Goal: Entertainment & Leisure: Consume media (video, audio)

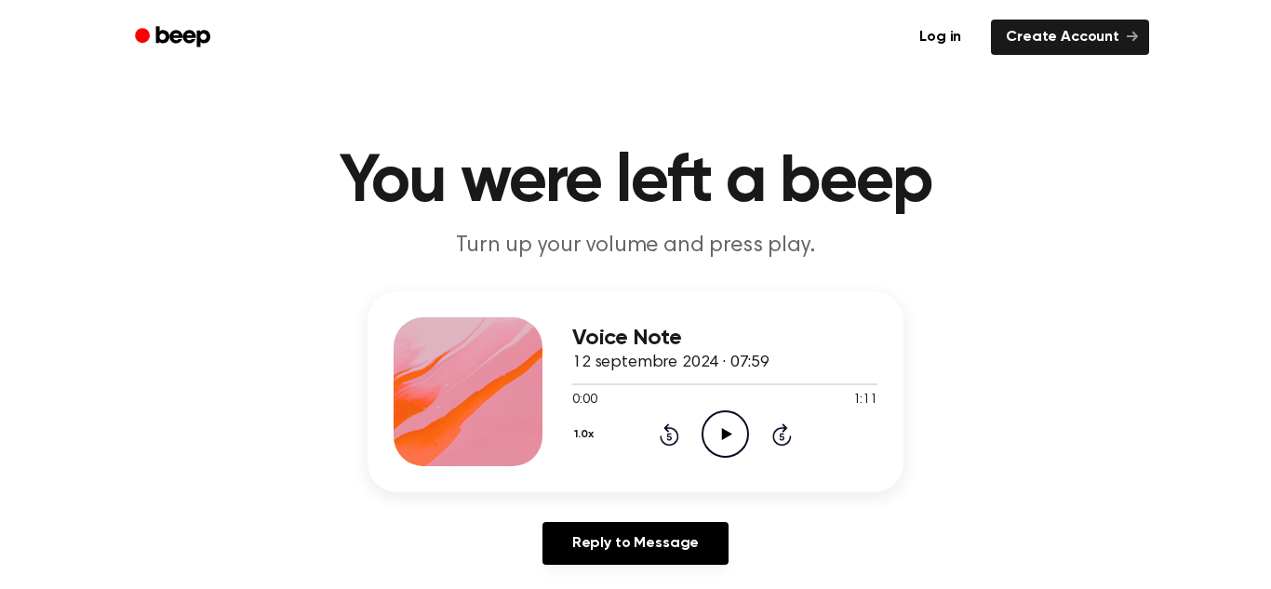
click at [727, 436] on icon at bounding box center [726, 434] width 10 height 12
click at [671, 433] on icon "Rewind 5 seconds" at bounding box center [669, 434] width 20 height 24
click at [664, 430] on icon at bounding box center [670, 434] width 20 height 22
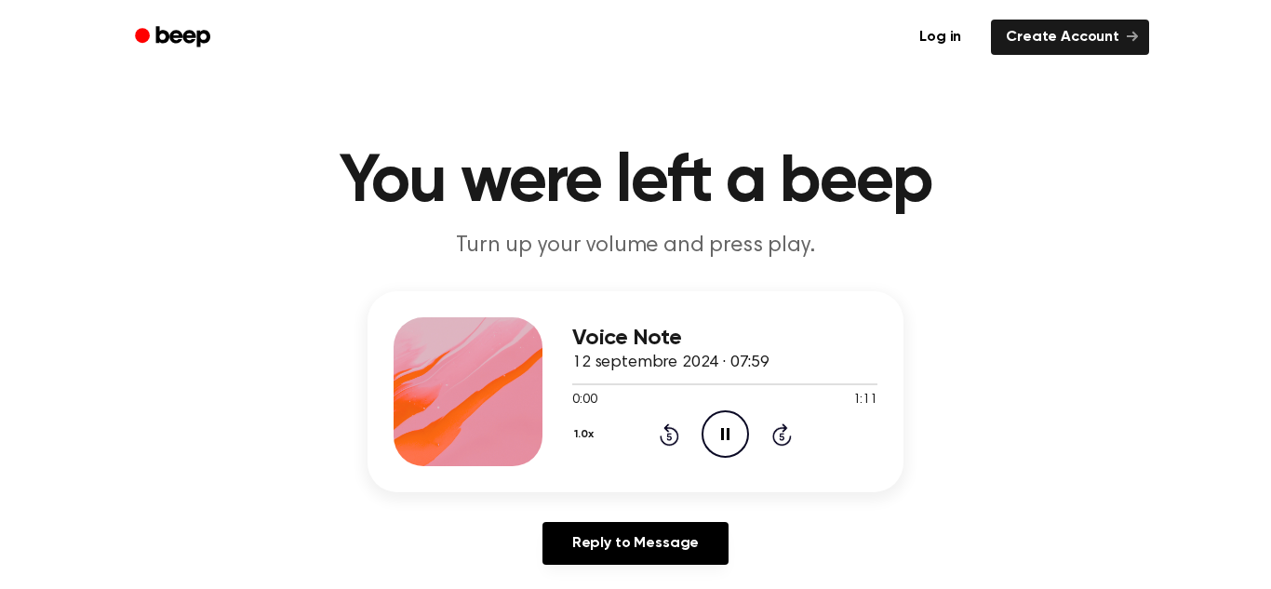
click at [664, 431] on icon "Rewind 5 seconds" at bounding box center [669, 434] width 20 height 24
click at [722, 433] on icon at bounding box center [725, 434] width 8 height 12
click at [671, 430] on icon "Rewind 5 seconds" at bounding box center [669, 434] width 20 height 24
click at [671, 431] on icon "Rewind 5 seconds" at bounding box center [669, 434] width 20 height 24
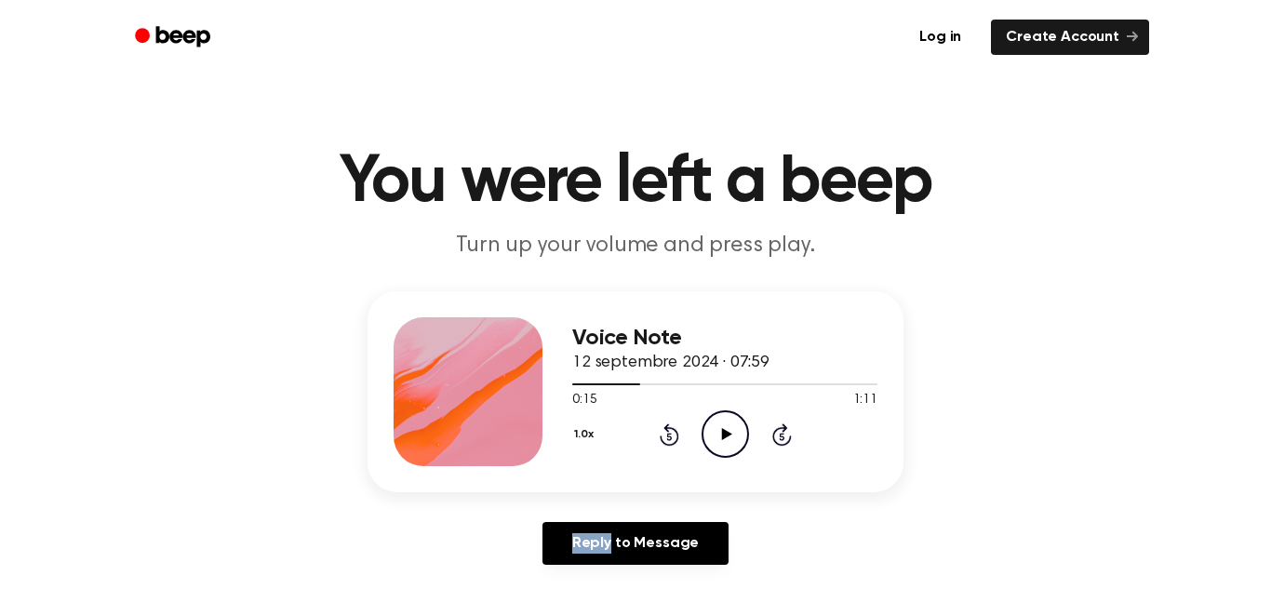
click at [671, 431] on icon "Rewind 5 seconds" at bounding box center [669, 434] width 20 height 24
click at [725, 429] on icon "Play Audio" at bounding box center [725, 433] width 47 height 47
click at [724, 434] on icon "Pause Audio" at bounding box center [725, 433] width 47 height 47
drag, startPoint x: 743, startPoint y: 384, endPoint x: 626, endPoint y: 394, distance: 116.7
click at [626, 394] on div "0:42 1:11 Your browser does not support the [object Object] element." at bounding box center [724, 393] width 305 height 34
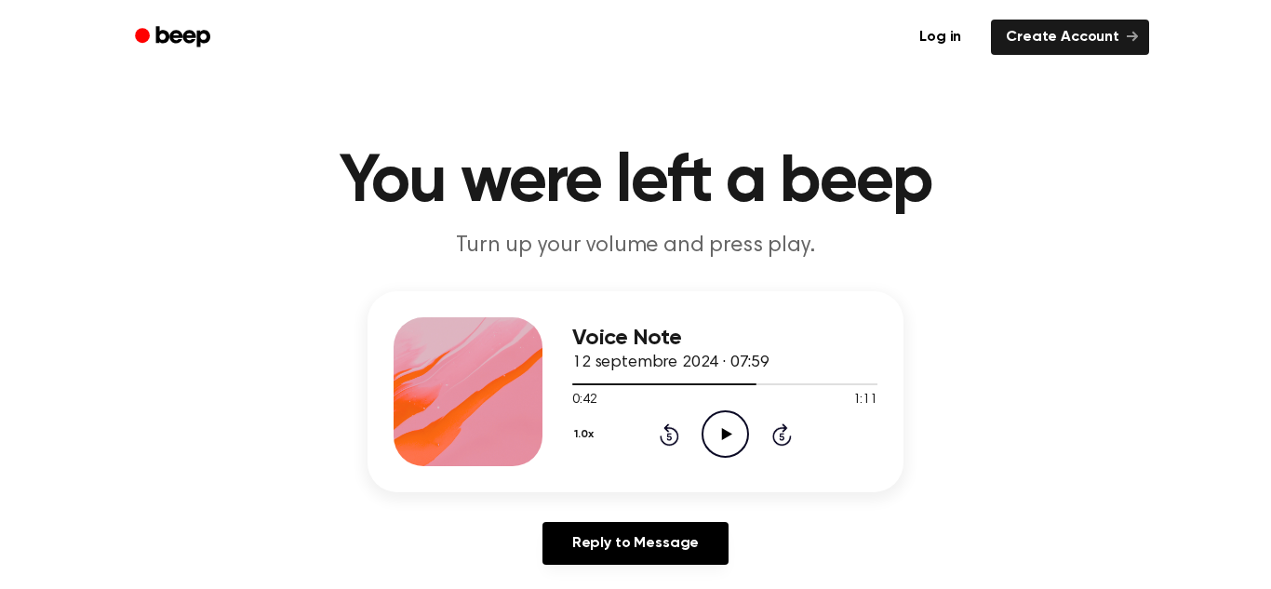
click at [662, 435] on icon "Rewind 5 seconds" at bounding box center [669, 434] width 20 height 24
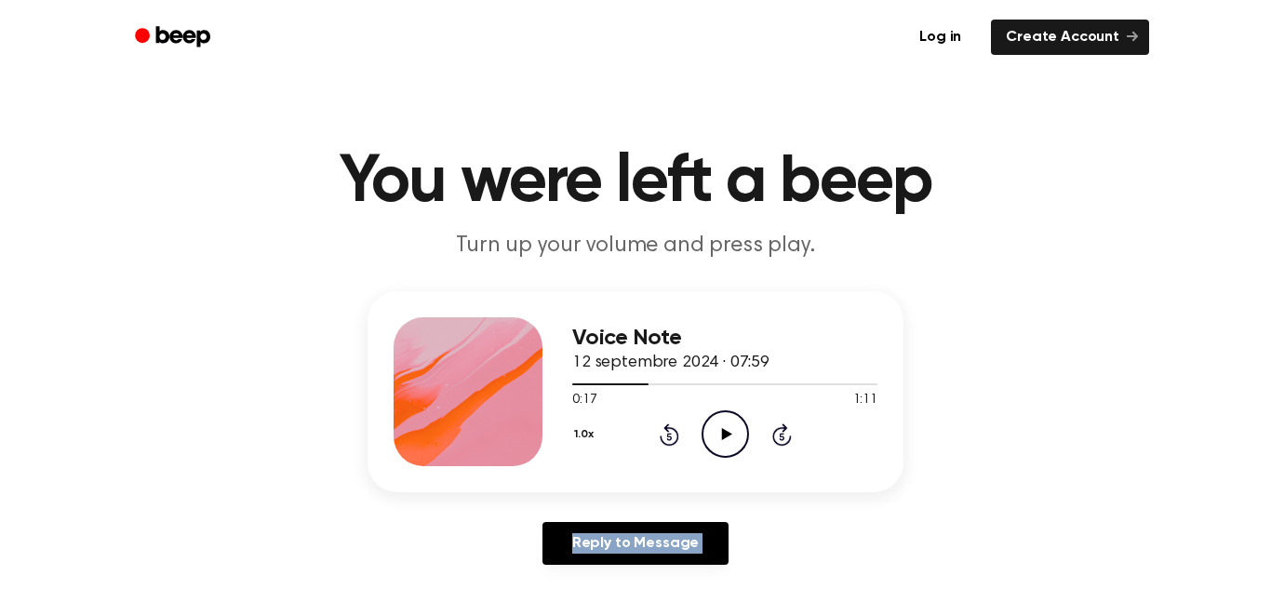
click at [662, 435] on icon "Rewind 5 seconds" at bounding box center [669, 434] width 20 height 24
click at [661, 435] on icon "Rewind 5 seconds" at bounding box center [669, 434] width 20 height 24
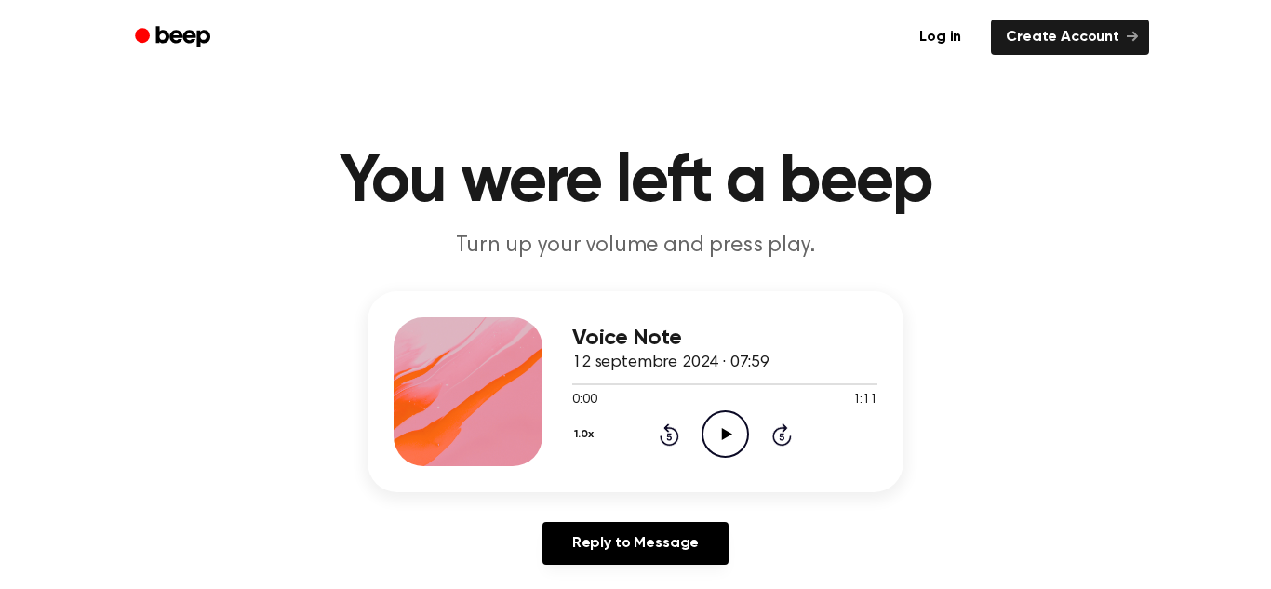
click at [727, 441] on icon "Play Audio" at bounding box center [725, 433] width 47 height 47
drag, startPoint x: 727, startPoint y: 441, endPoint x: 688, endPoint y: 407, distance: 52.1
click at [688, 407] on div "Voice Note 12 septembre 2024 · 07:59 0:00 1:11 Your browser does not support th…" at bounding box center [724, 391] width 305 height 149
click at [727, 428] on icon "Pause Audio" at bounding box center [725, 433] width 47 height 47
click at [713, 444] on icon "Play Audio" at bounding box center [725, 433] width 47 height 47
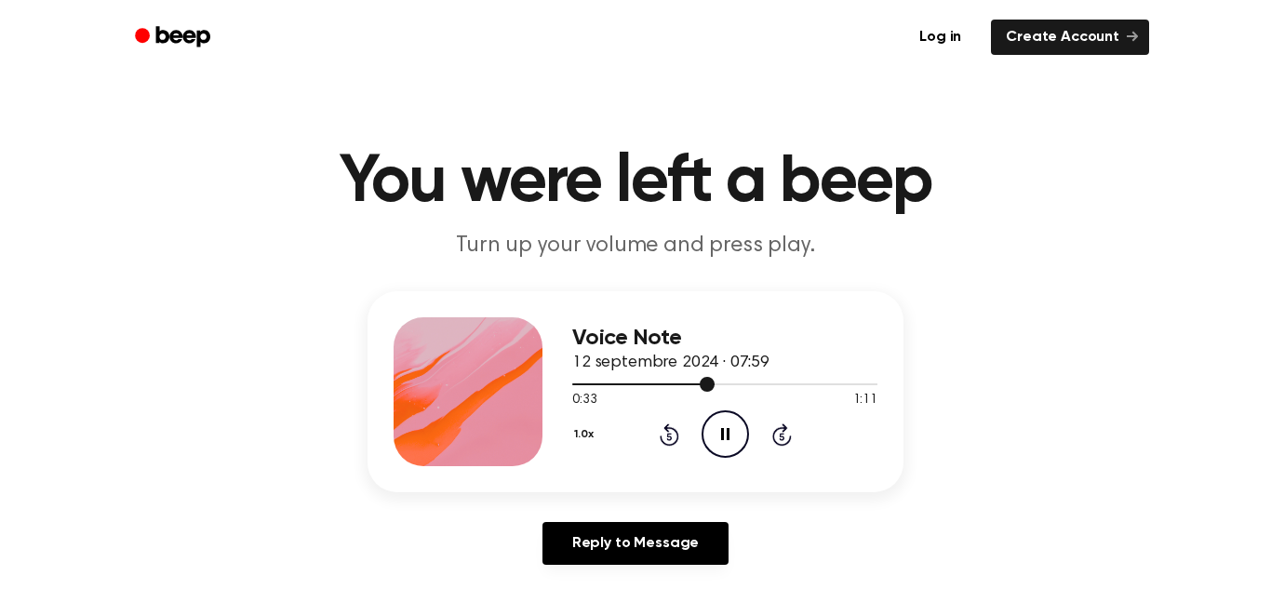
click at [702, 381] on span at bounding box center [707, 384] width 15 height 15
click at [672, 433] on icon "Rewind 5 seconds" at bounding box center [669, 434] width 20 height 24
click at [731, 419] on icon "Pause Audio" at bounding box center [725, 433] width 47 height 47
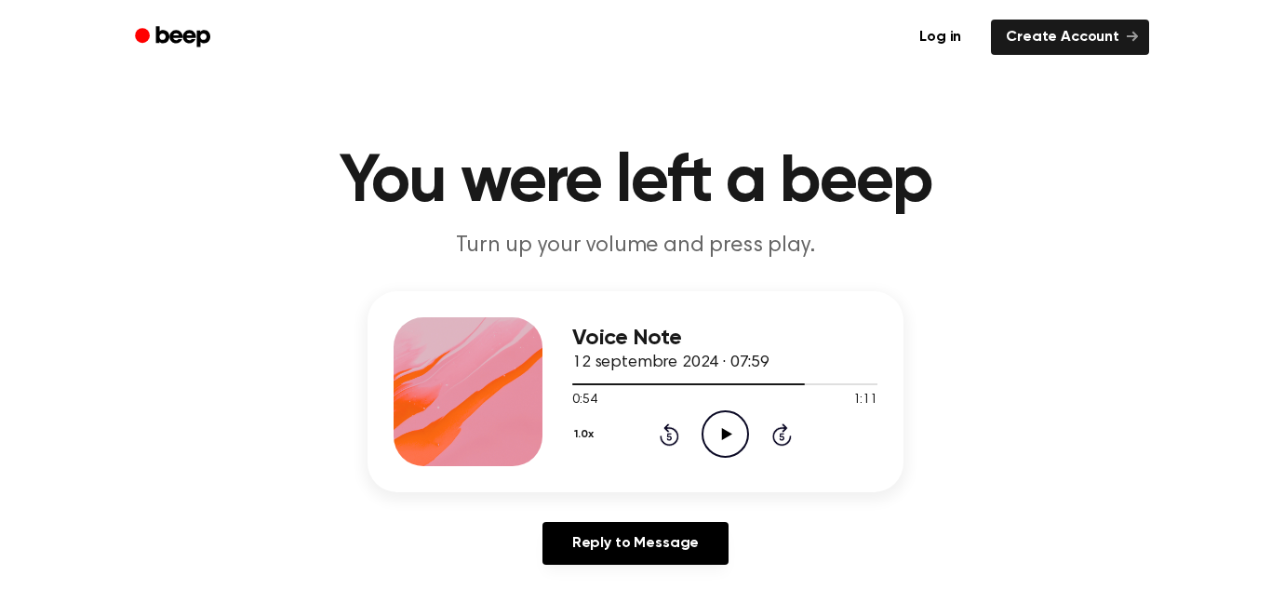
click at [734, 436] on icon "Play Audio" at bounding box center [725, 433] width 47 height 47
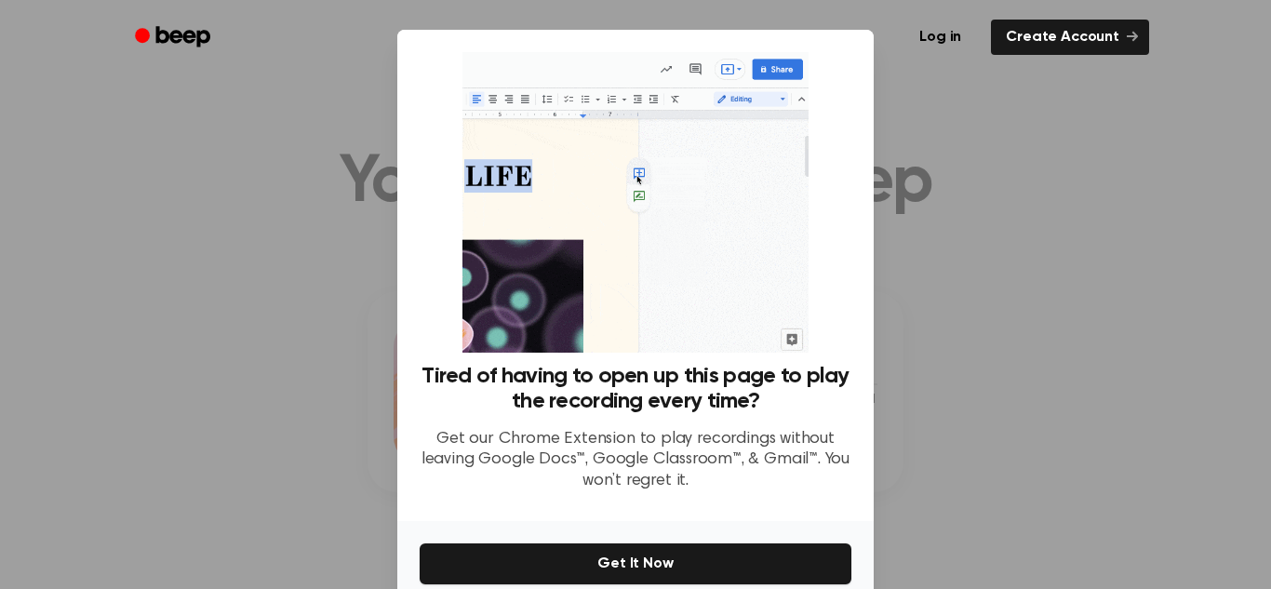
click at [926, 221] on div at bounding box center [635, 294] width 1271 height 589
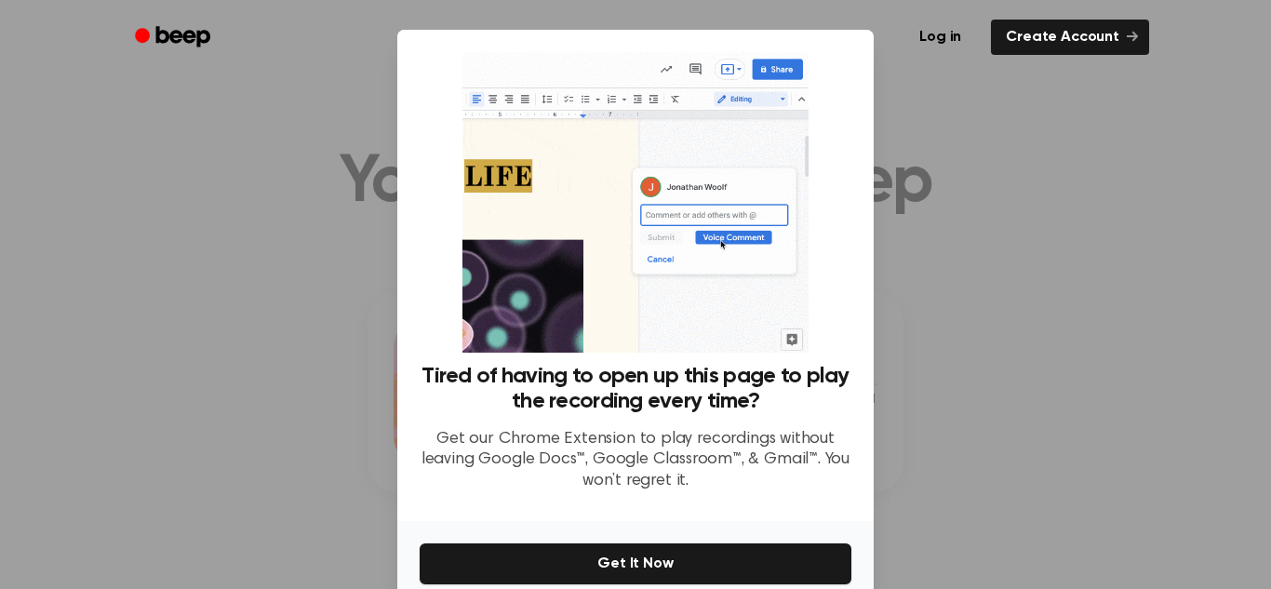
click at [1019, 217] on div at bounding box center [635, 294] width 1271 height 589
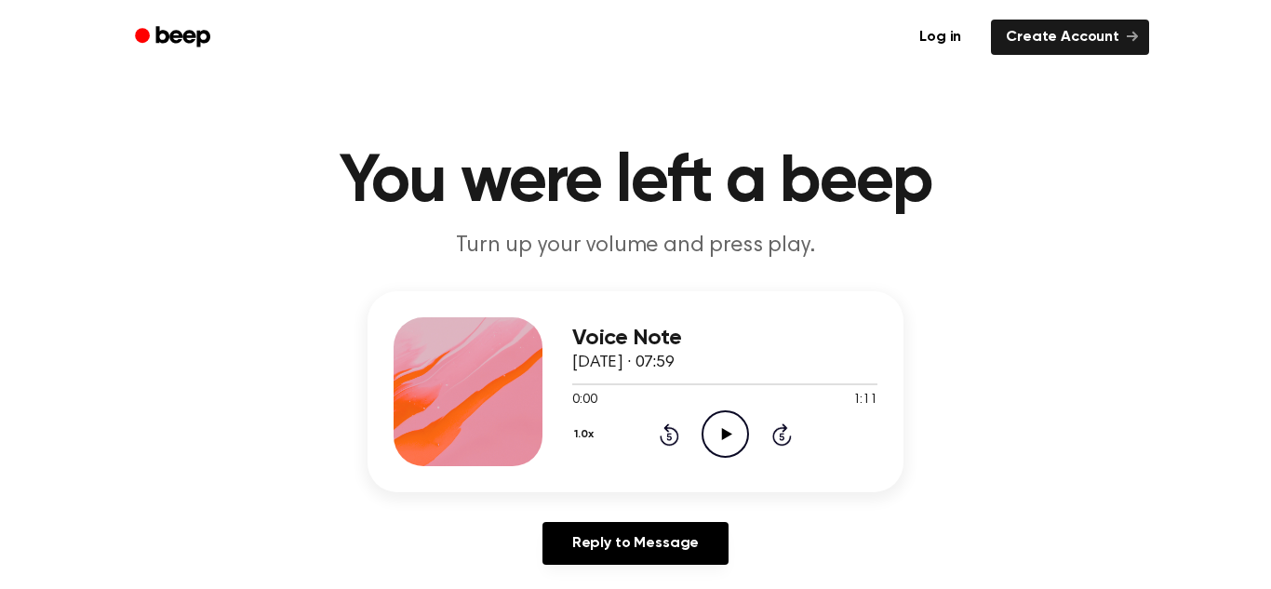
click at [716, 422] on icon "Play Audio" at bounding box center [725, 433] width 47 height 47
click at [772, 427] on icon "Skip 5 seconds" at bounding box center [781, 434] width 20 height 24
click at [773, 432] on icon at bounding box center [782, 434] width 20 height 22
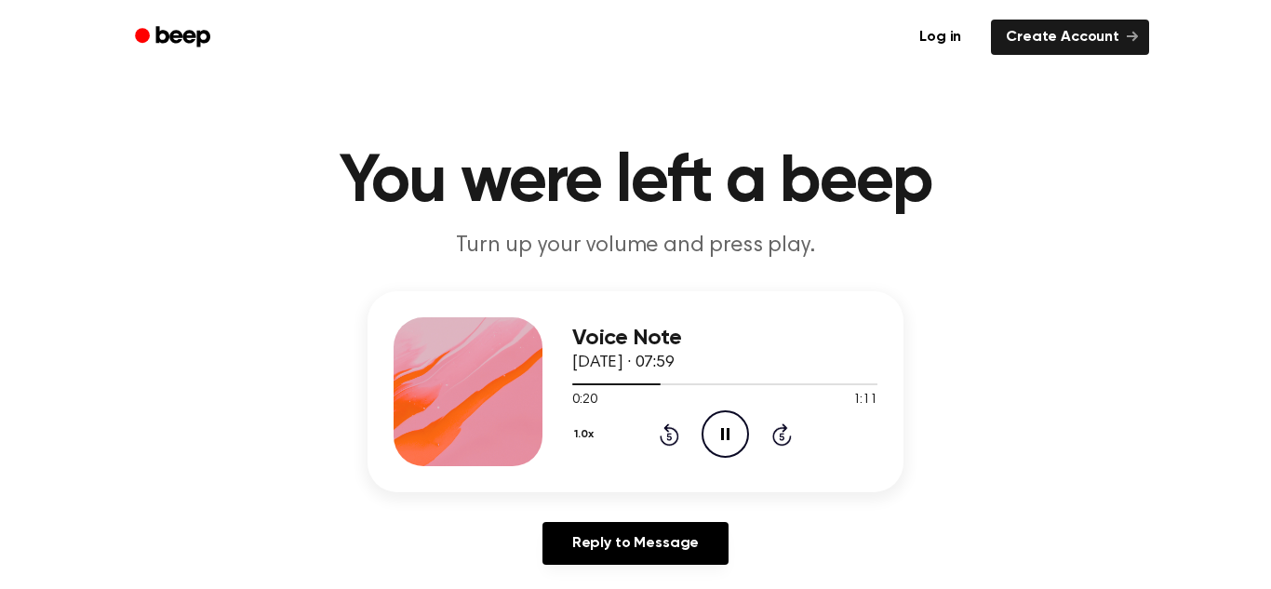
click at [773, 432] on icon at bounding box center [782, 434] width 20 height 22
click at [734, 422] on icon "Play Audio" at bounding box center [725, 433] width 47 height 47
click at [725, 449] on icon "Pause Audio" at bounding box center [725, 433] width 47 height 47
click at [716, 427] on icon "Play Audio" at bounding box center [725, 433] width 47 height 47
click at [724, 421] on icon "Pause Audio" at bounding box center [725, 433] width 47 height 47
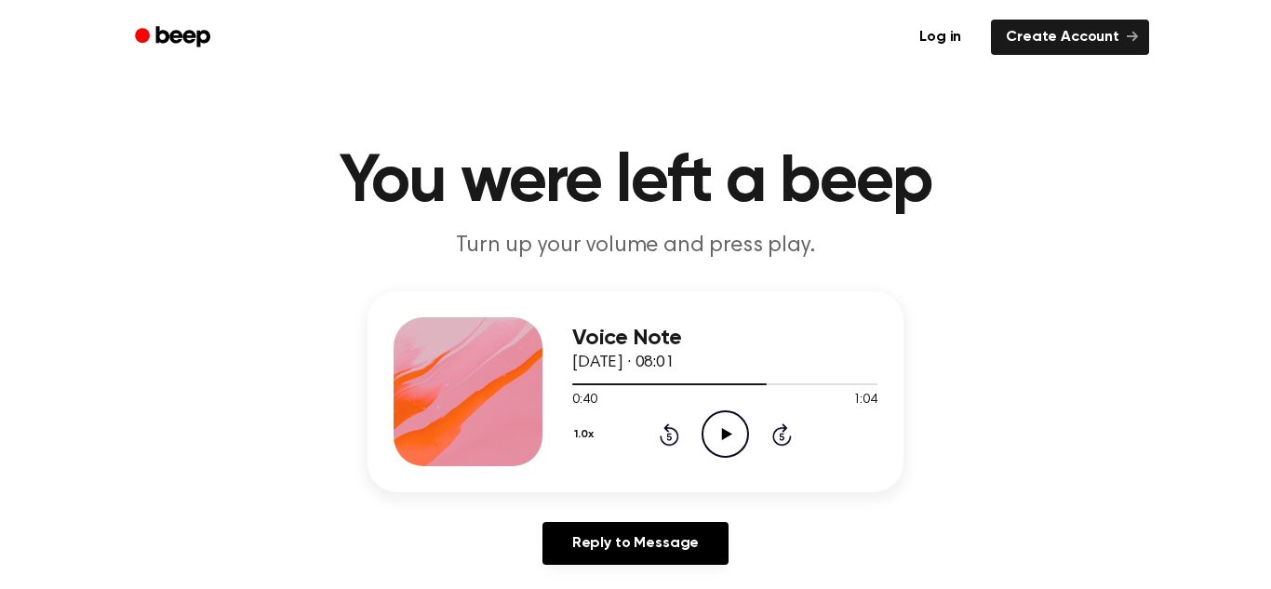
click at [727, 429] on icon "Play Audio" at bounding box center [725, 433] width 47 height 47
